Goal: Task Accomplishment & Management: Complete application form

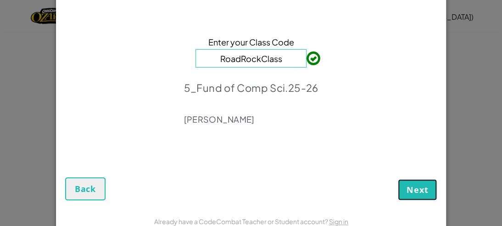
click at [424, 195] on span "Next" at bounding box center [418, 189] width 22 height 11
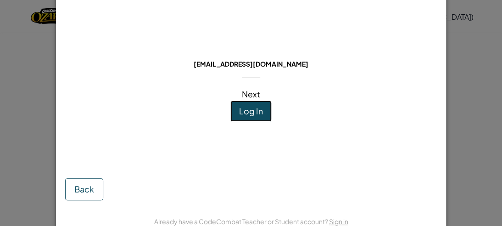
click at [242, 110] on span "Log In" at bounding box center [251, 111] width 24 height 11
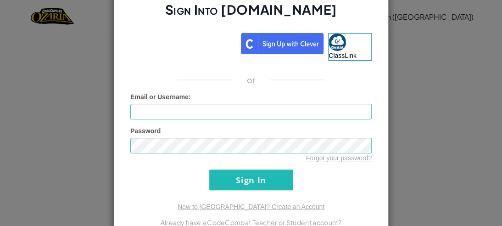
click at [180, 23] on h2 "Sign Into [DOMAIN_NAME]" at bounding box center [251, 14] width 242 height 27
click at [174, 31] on div "Sign Into [DOMAIN_NAME] ClassLink or Unknown Error Email or Username : Password…" at bounding box center [250, 113] width 275 height 280
